Goal: Check status: Check status

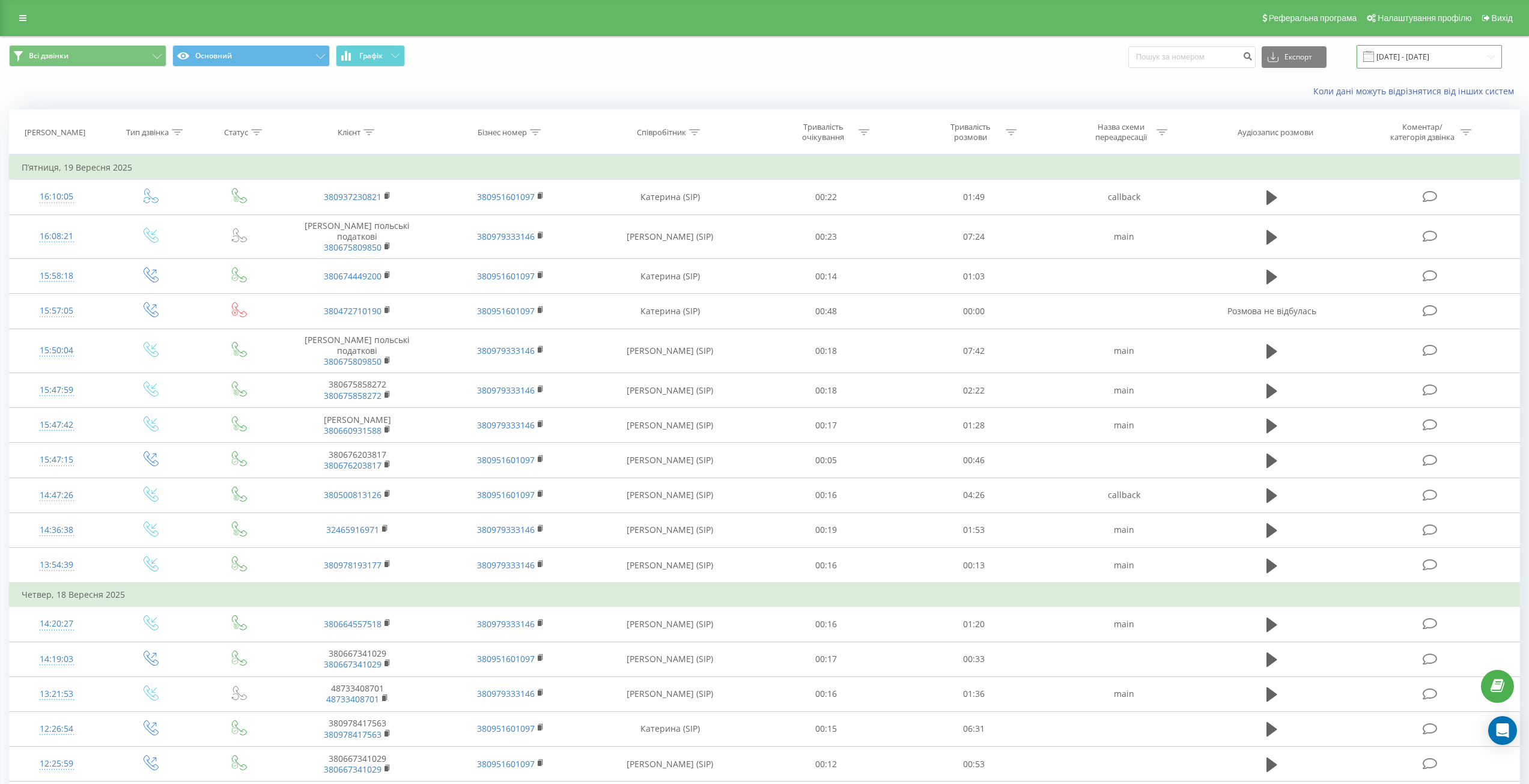
click at [1430, 61] on input "01.09.2025 - 19.09.2025" at bounding box center [1429, 57] width 145 height 24
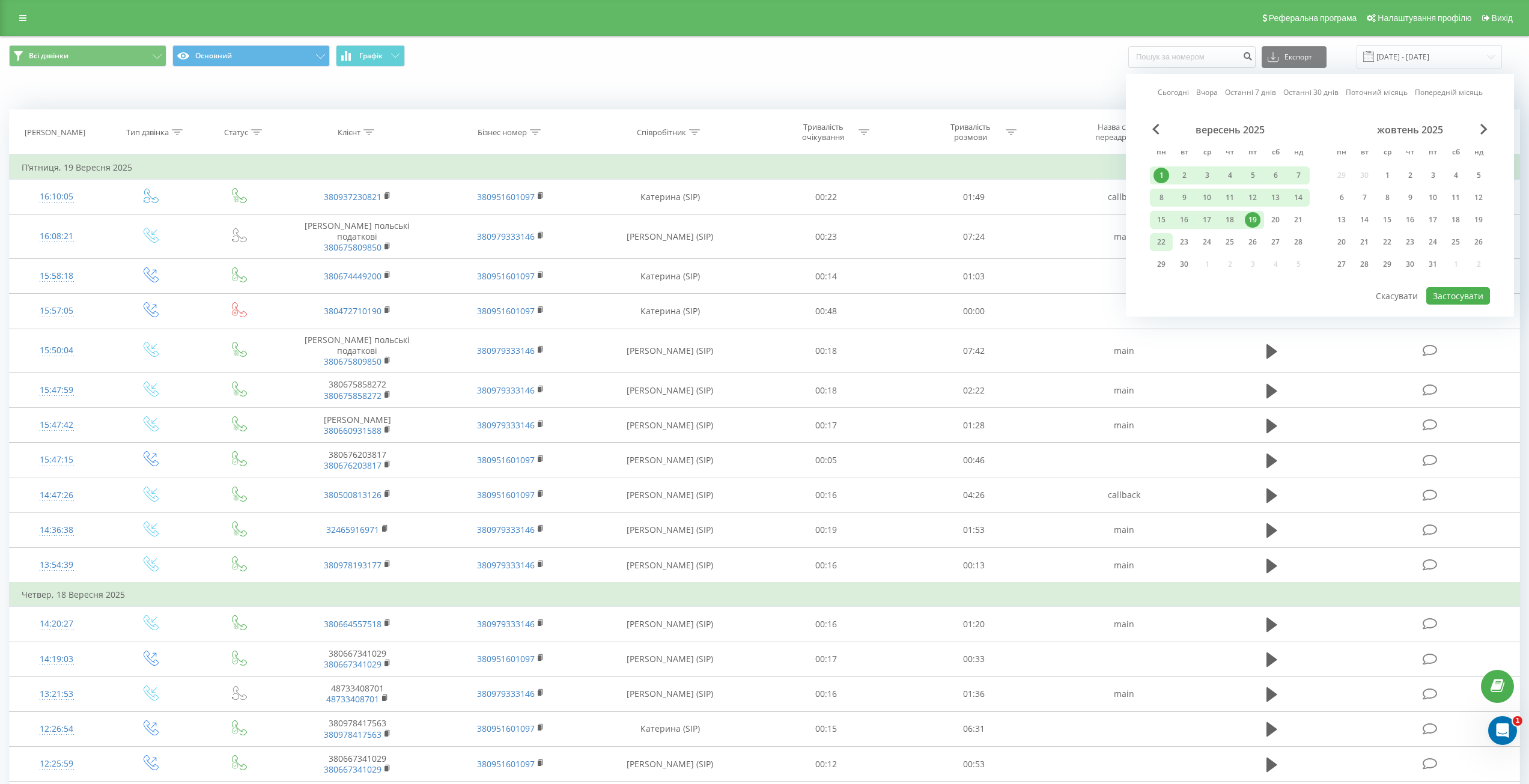
click at [1158, 244] on div "22" at bounding box center [1161, 242] width 15 height 15
drag, startPoint x: 1165, startPoint y: 178, endPoint x: 1254, endPoint y: 274, distance: 130.9
click at [1164, 177] on div "1" at bounding box center [1161, 175] width 15 height 15
click at [1445, 297] on button "Застосувати" at bounding box center [1458, 295] width 64 height 17
type input "[DATE] - [DATE]"
